Goal: Task Accomplishment & Management: Manage account settings

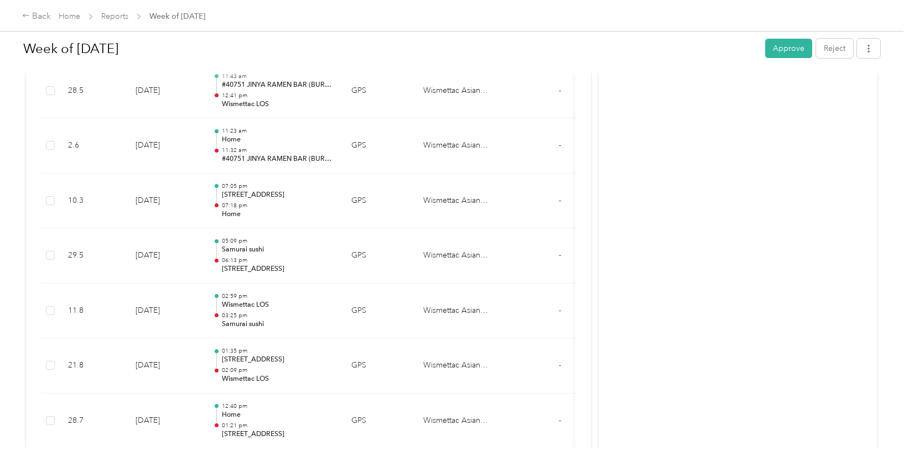
scroll to position [1198, 0]
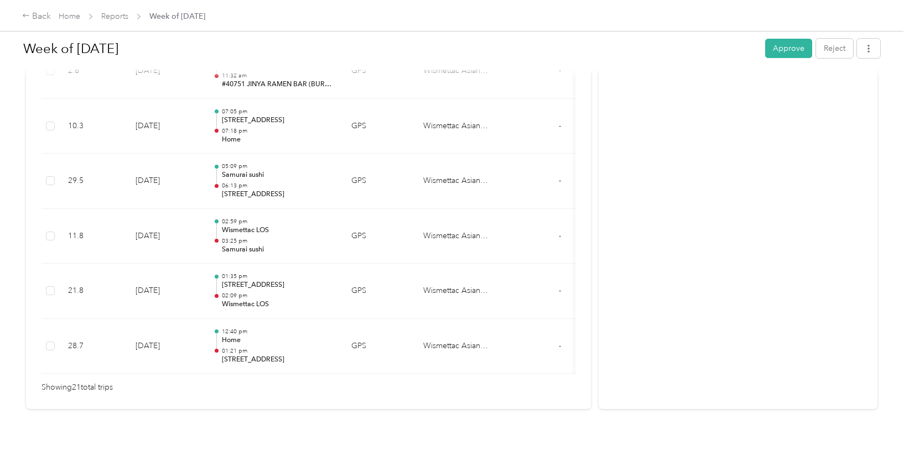
click at [412, 382] on div "Showing 21 total trips" at bounding box center [308, 388] width 534 height 12
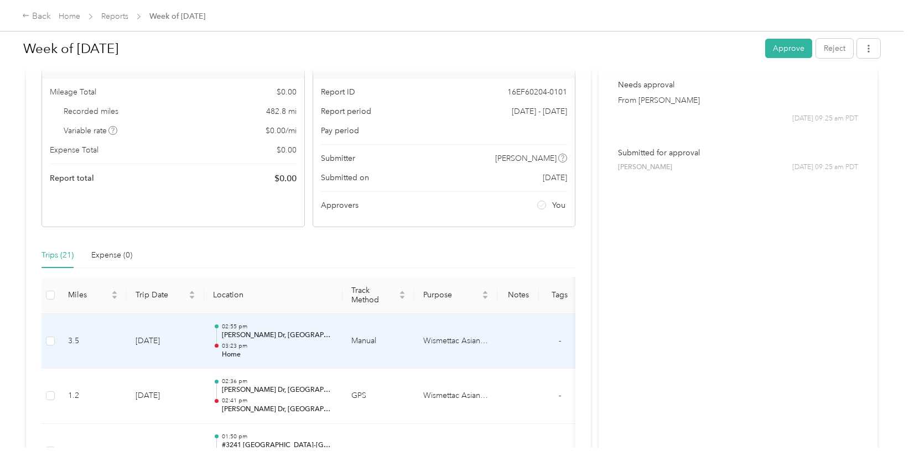
scroll to position [0, 0]
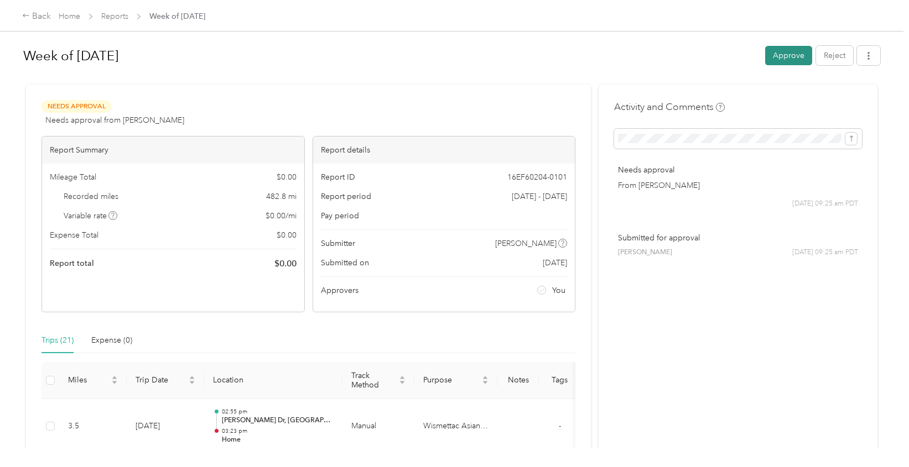
click at [798, 55] on button "Approve" at bounding box center [788, 55] width 47 height 19
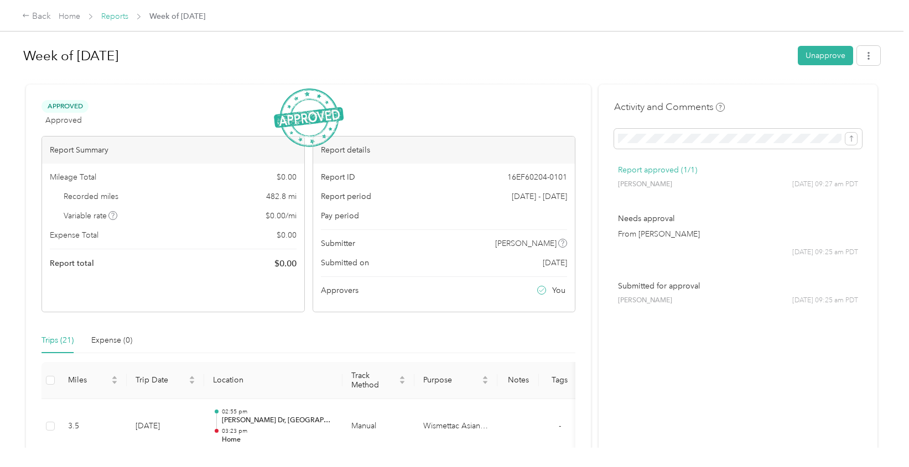
click at [118, 20] on link "Reports" at bounding box center [114, 16] width 27 height 9
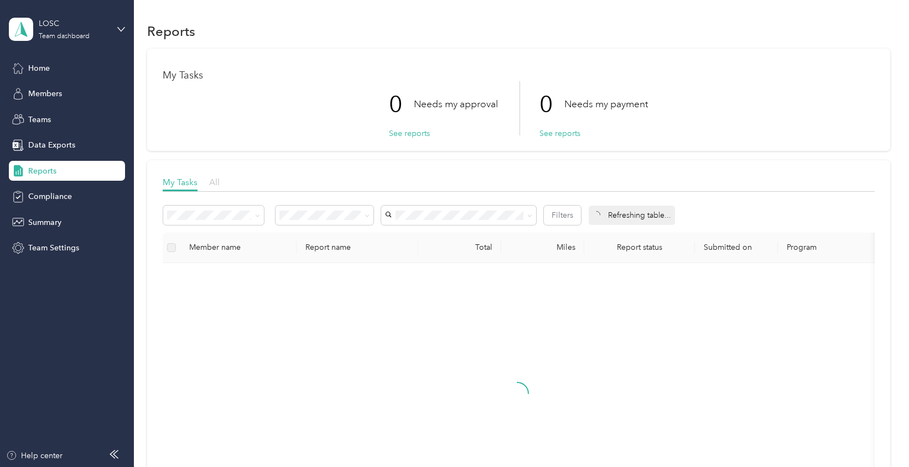
click at [215, 183] on span "All" at bounding box center [214, 182] width 11 height 11
